Goal: Task Accomplishment & Management: Manage account settings

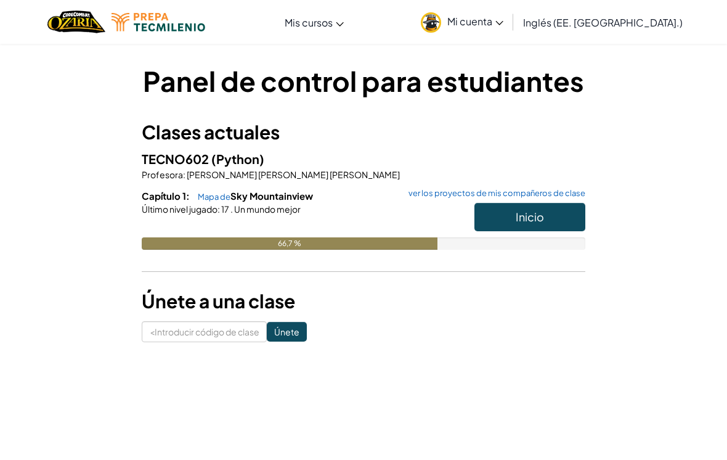
click at [544, 216] on button "Inicio" at bounding box center [530, 217] width 111 height 28
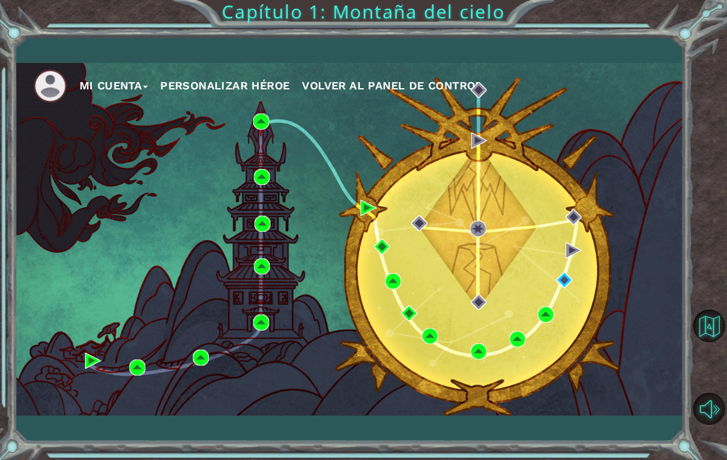
scroll to position [19, 0]
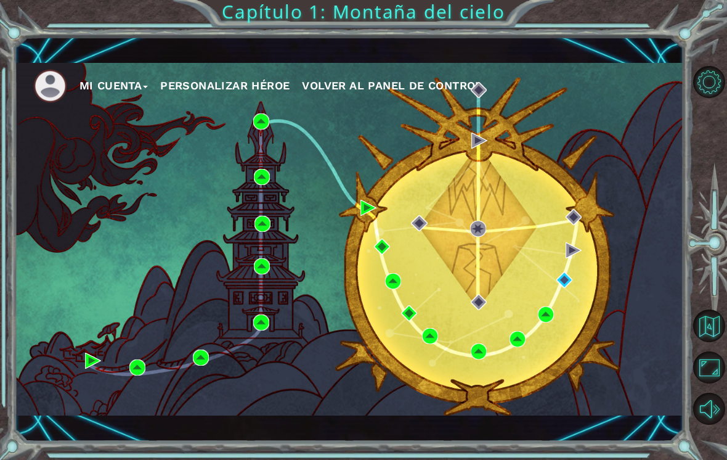
click at [618, 179] on div "MI CUENTA PERSONALIZAR HÉROE VOLVER AL PANEL DE CONTROL" at bounding box center [350, 239] width 670 height 353
click at [709, 70] on button "Opciones de nivel" at bounding box center [710, 82] width 32 height 32
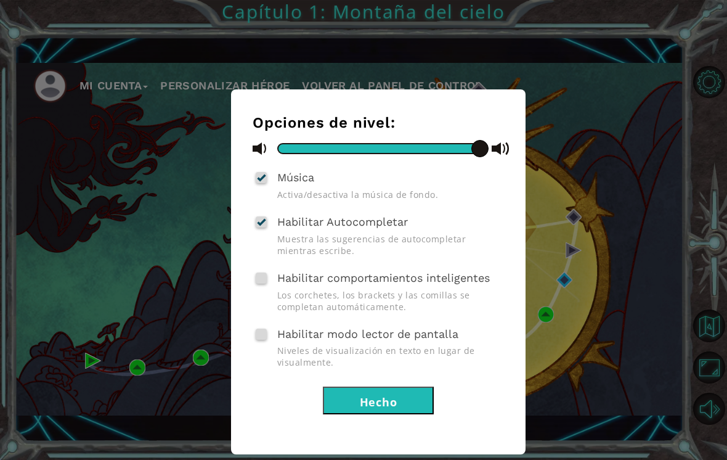
click at [657, 131] on div "Opciones de nivel: Música Activa/desactiva la música de fondo. Habilitar Autoco…" at bounding box center [363, 230] width 727 height 460
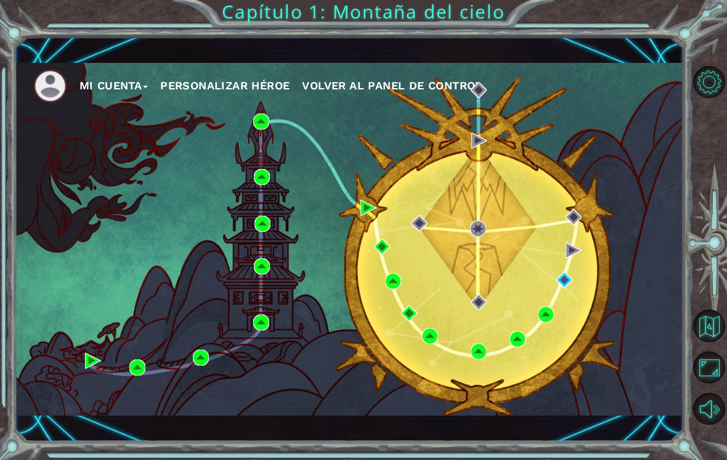
click at [117, 91] on button "MI CUENTA" at bounding box center [114, 85] width 69 height 18
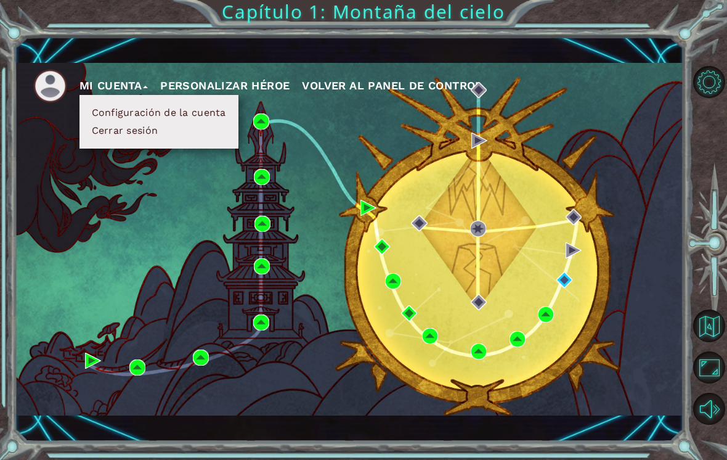
click at [219, 84] on button "PERSONALIZAR HÉROE" at bounding box center [224, 85] width 129 height 18
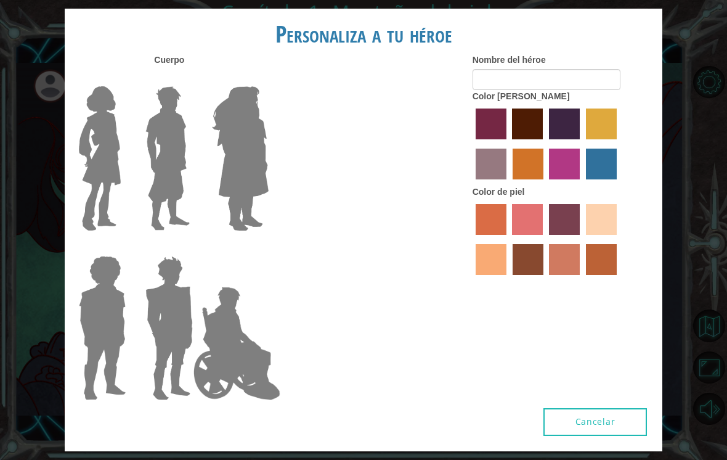
type input "[PERSON_NAME]"
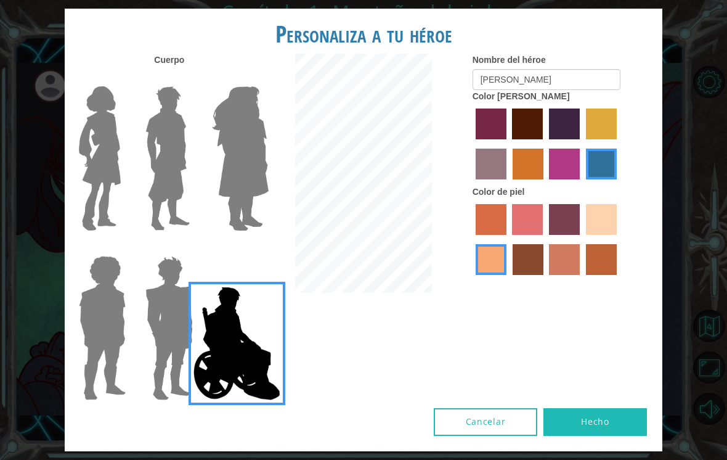
click at [502, 139] on label "color de pelo de pimiento" at bounding box center [491, 124] width 31 height 31
click at [472, 144] on input "color de pelo de pimiento" at bounding box center [472, 144] width 0 height 0
radio input "true"
click at [543, 139] on label "color de pelo granate" at bounding box center [527, 124] width 31 height 31
click at [509, 144] on input "color de pelo granate" at bounding box center [509, 144] width 0 height 0
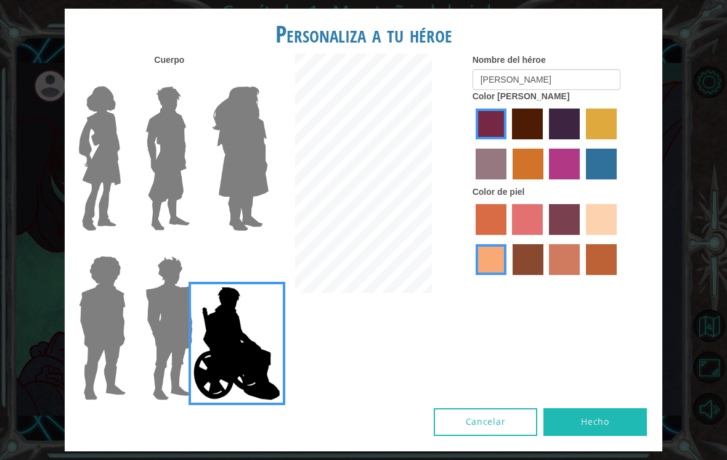
radio input "true"
click at [580, 139] on label "color de pelo morado caliente" at bounding box center [564, 124] width 31 height 31
click at [545, 144] on input "color de pelo morado caliente" at bounding box center [545, 144] width 0 height 0
radio input "true"
click at [191, 329] on img at bounding box center [237, 343] width 97 height 123
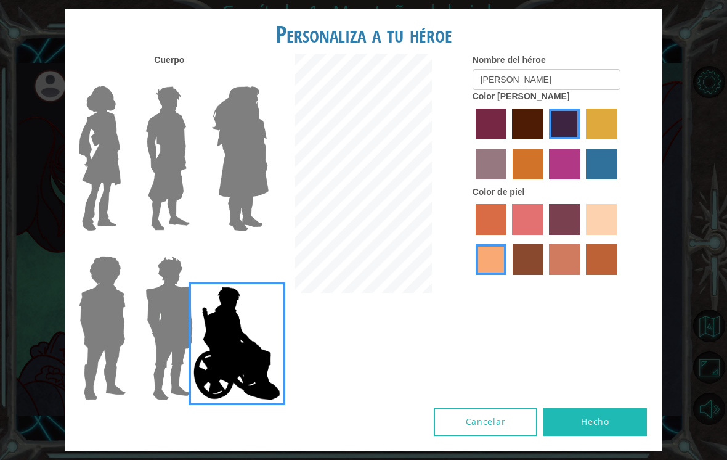
click at [255, 248] on input "Héroe Jamie" at bounding box center [255, 248] width 0 height 0
click at [160, 327] on img at bounding box center [169, 328] width 57 height 154
click at [189, 248] on input "Granate de héroe" at bounding box center [189, 248] width 0 height 0
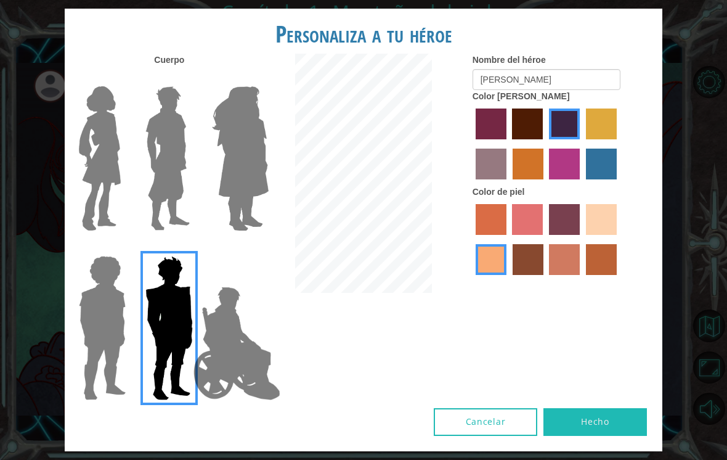
click at [106, 287] on img at bounding box center [102, 328] width 57 height 154
click at [122, 248] on input "Héroe Steven" at bounding box center [122, 248] width 0 height 0
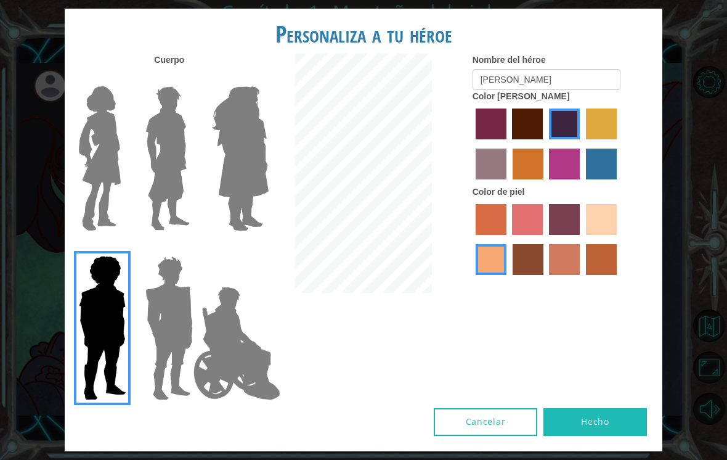
click at [243, 190] on img at bounding box center [240, 158] width 67 height 154
click at [255, 78] on input "Hero Amatista" at bounding box center [255, 78] width 0 height 0
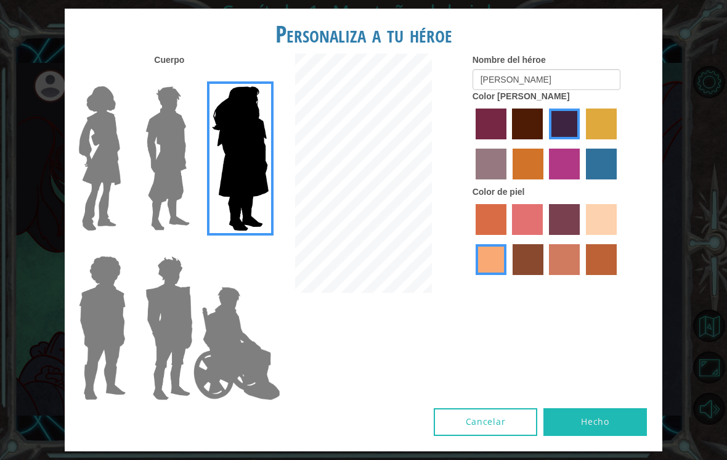
click at [178, 231] on img at bounding box center [168, 158] width 55 height 154
click at [189, 78] on input "Héroe Lars" at bounding box center [189, 78] width 0 height 0
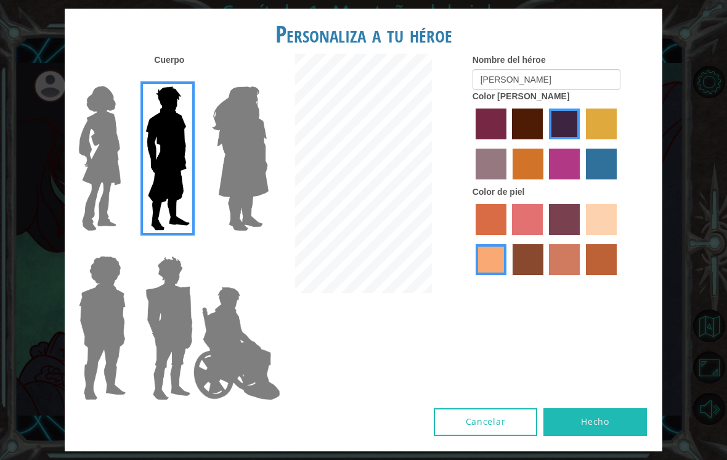
click at [111, 194] on img at bounding box center [100, 158] width 52 height 154
click at [122, 78] on input "Héroe Connie" at bounding box center [122, 78] width 0 height 0
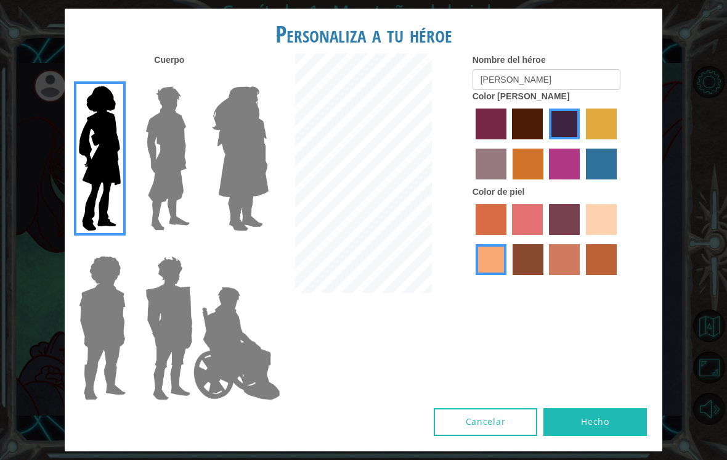
click at [216, 345] on img at bounding box center [237, 343] width 97 height 123
click at [255, 248] on input "Héroe Jamie" at bounding box center [255, 248] width 0 height 0
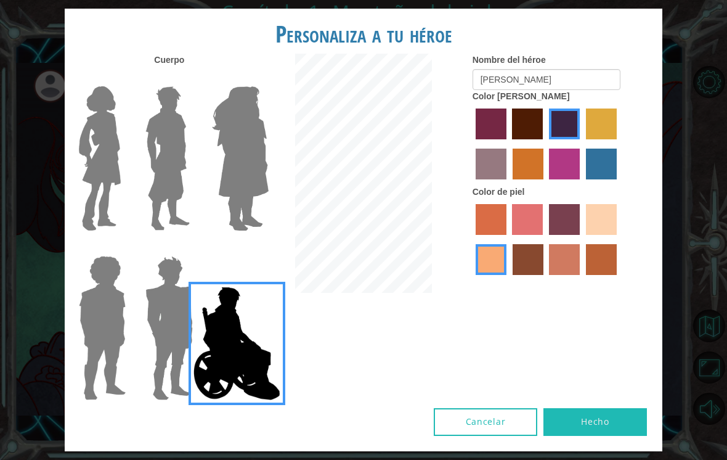
click at [544, 275] on label "color de piel karma" at bounding box center [528, 259] width 31 height 31
click at [509, 279] on input "color de piel karma" at bounding box center [509, 279] width 0 height 0
radio input "true"
click at [586, 275] on label "color de piel de árbol de humo" at bounding box center [601, 259] width 31 height 31
click at [582, 279] on input "color de piel de árbol de humo" at bounding box center [582, 279] width 0 height 0
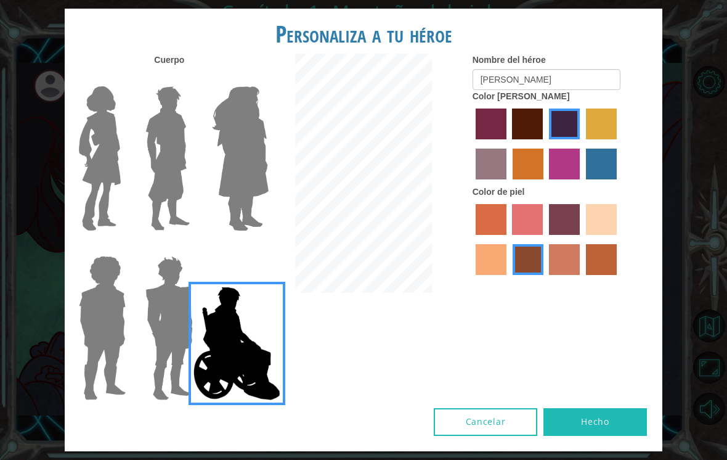
radio input "true"
click at [507, 275] on label "color de piel tacao" at bounding box center [491, 259] width 31 height 31
click at [619, 239] on input "color de piel tacao" at bounding box center [619, 239] width 0 height 0
radio input "true"
click at [586, 179] on label "color de pelo lachmara" at bounding box center [601, 164] width 31 height 31
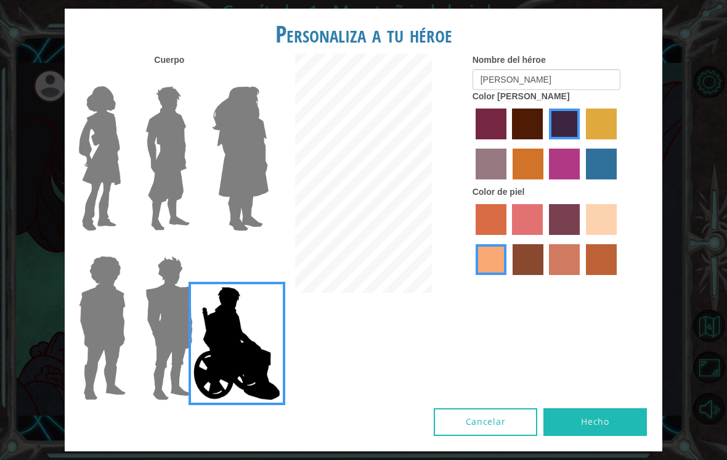
click at [582, 184] on input "color de pelo lachmara" at bounding box center [582, 184] width 0 height 0
radio input "true"
click at [507, 179] on label "color de pelo bazar" at bounding box center [491, 164] width 31 height 31
click at [619, 144] on input "color de pelo bazar" at bounding box center [619, 144] width 0 height 0
radio input "true"
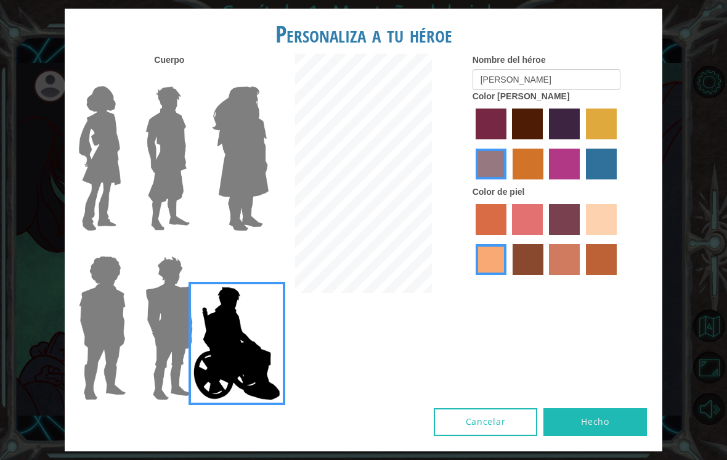
click at [537, 139] on label "color de pelo granate" at bounding box center [527, 124] width 31 height 31
click at [509, 144] on input "color de pelo granate" at bounding box center [509, 144] width 0 height 0
radio input "true"
click at [586, 139] on label "color de pelo de árbol tulipán" at bounding box center [601, 124] width 31 height 31
click at [582, 144] on input "color de pelo de árbol tulipán" at bounding box center [582, 144] width 0 height 0
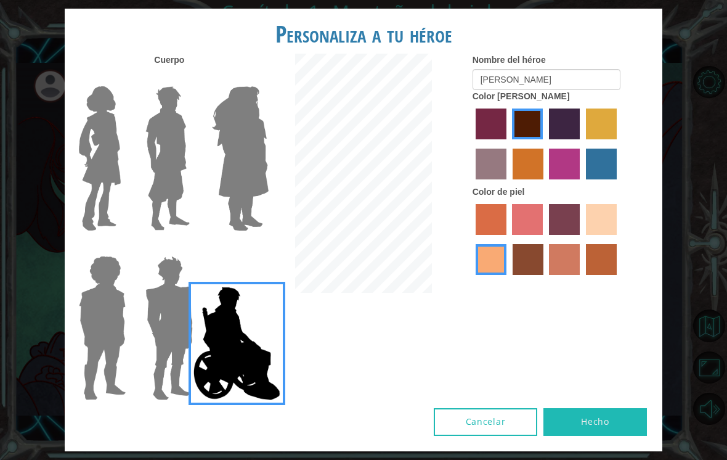
radio input "true"
click at [580, 139] on label "color de pelo morado caliente" at bounding box center [564, 124] width 31 height 31
click at [545, 144] on input "color de pelo morado caliente" at bounding box center [545, 144] width 0 height 0
radio input "true"
click at [543, 139] on label "color de pelo granate" at bounding box center [527, 124] width 31 height 31
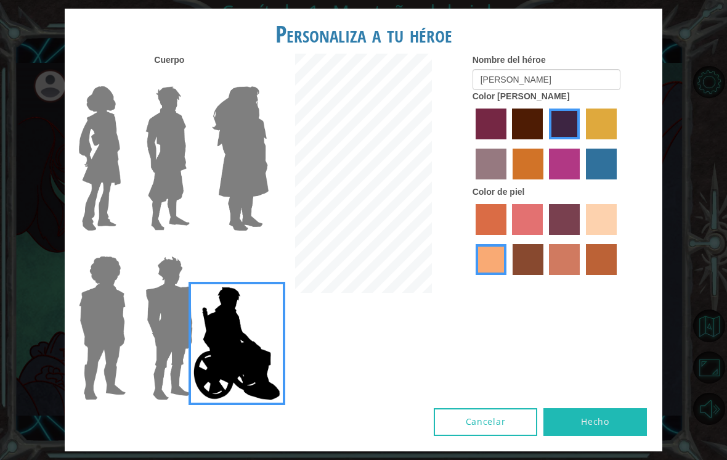
click at [509, 144] on input "color de pelo granate" at bounding box center [509, 144] width 0 height 0
radio input "true"
click at [584, 422] on button "Hecho" at bounding box center [596, 422] width 104 height 28
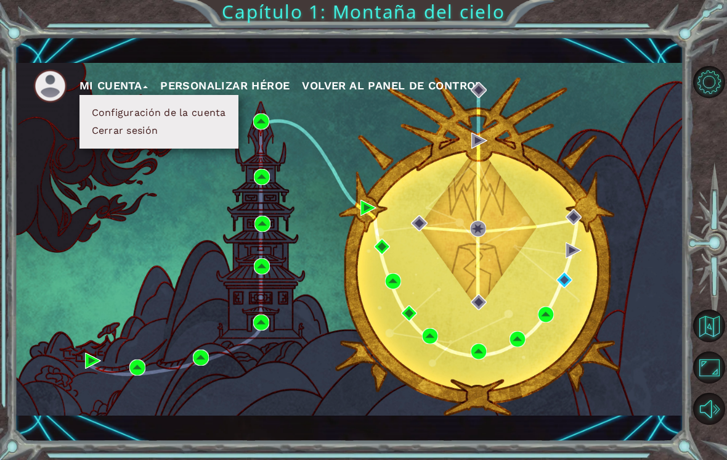
click at [340, 86] on span "VOLVER AL PANEL DE CONTROL" at bounding box center [392, 85] width 180 height 13
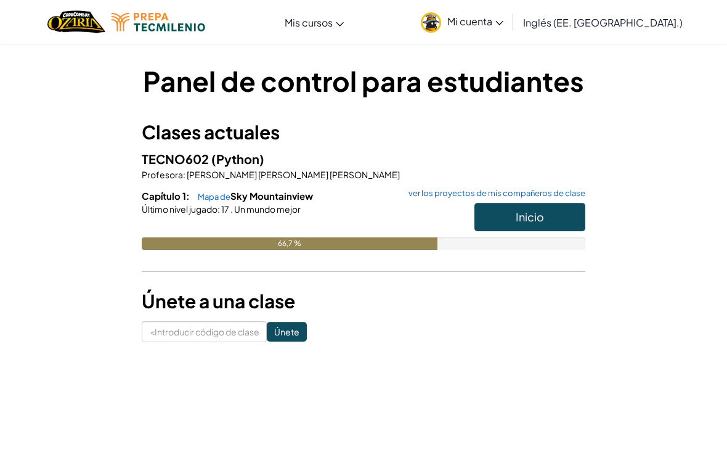
click at [528, 216] on span "Inicio" at bounding box center [530, 217] width 28 height 14
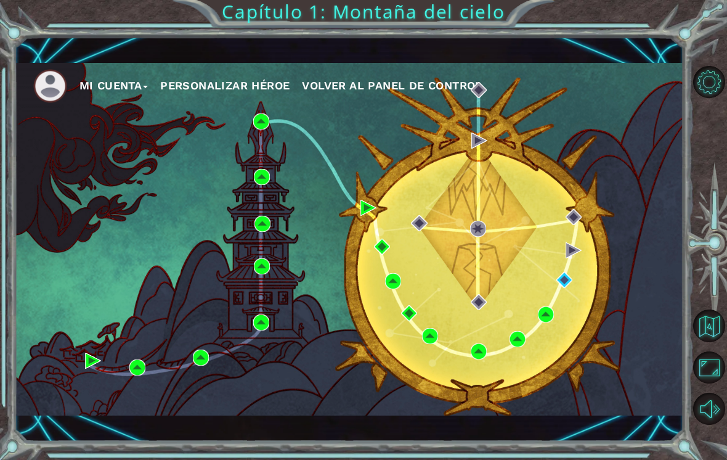
click at [440, 109] on div "MI CUENTA PERSONALIZAR HÉROE VOLVER AL PANEL DE CONTROL" at bounding box center [350, 239] width 670 height 353
click at [455, 102] on ul "MI CUENTA PERSONALIZAR HÉROE VOLVER AL PANEL DE CONTROL" at bounding box center [358, 86] width 651 height 34
click at [449, 109] on div "MI CUENTA PERSONALIZAR HÉROE VOLVER AL PANEL DE CONTROL" at bounding box center [350, 239] width 670 height 353
click at [189, 105] on div "MI CUENTA PERSONALIZAR HÉROE VOLVER AL PANEL DE CONTROL" at bounding box center [350, 239] width 670 height 353
click at [115, 95] on button "MI CUENTA" at bounding box center [114, 85] width 69 height 18
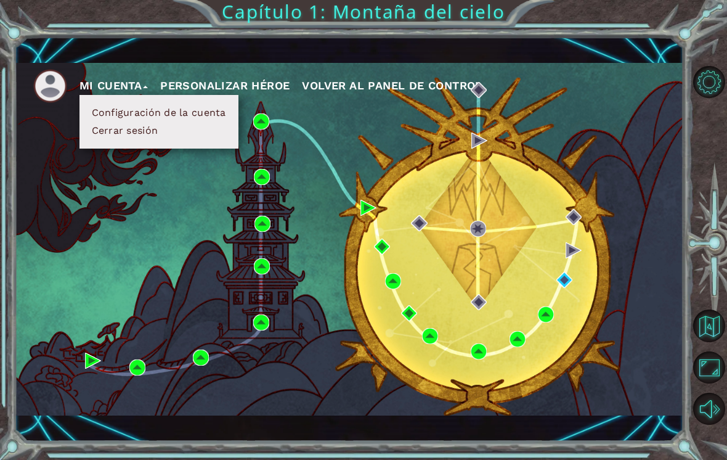
click at [254, 103] on ul "MI CUENTA Configuración de la cuenta [PERSON_NAME] sesión PERSONALIZAR HÉROE VO…" at bounding box center [358, 86] width 651 height 34
click at [270, 110] on div "MI CUENTA Configuración de la cuenta [PERSON_NAME] sesión PERSONALIZAR HÉROE VO…" at bounding box center [350, 239] width 670 height 353
click at [218, 130] on li "Cerrar sesión" at bounding box center [159, 131] width 142 height 14
click at [218, 129] on li "Cerrar sesión" at bounding box center [159, 131] width 142 height 14
click at [211, 134] on li "Cerrar sesión" at bounding box center [159, 131] width 142 height 14
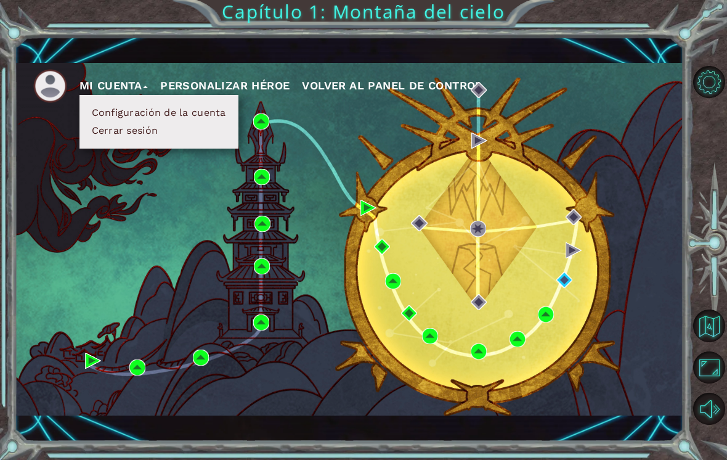
click at [206, 131] on li "Cerrar sesión" at bounding box center [159, 131] width 142 height 14
click at [184, 134] on li "Cerrar sesión" at bounding box center [159, 131] width 142 height 14
click at [129, 134] on button "Cerrar sesión" at bounding box center [125, 131] width 74 height 14
